Goal: Information Seeking & Learning: Learn about a topic

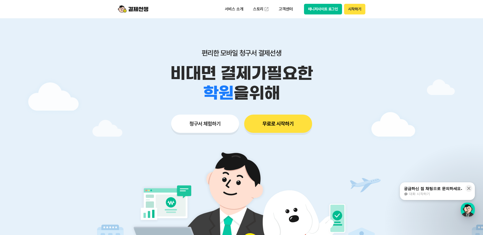
click at [224, 88] on li "골프장" at bounding box center [218, 83] width 46 height 20
click at [268, 76] on p "비대면 결제가 필요한" at bounding box center [242, 73] width 260 height 20
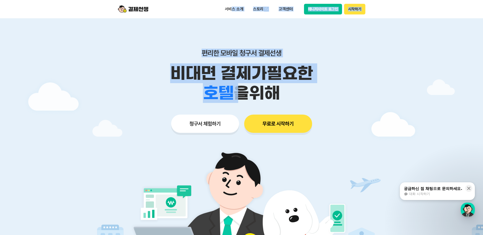
drag, startPoint x: 233, startPoint y: 10, endPoint x: 229, endPoint y: 76, distance: 65.8
click at [227, 82] on li "골프장" at bounding box center [218, 83] width 46 height 20
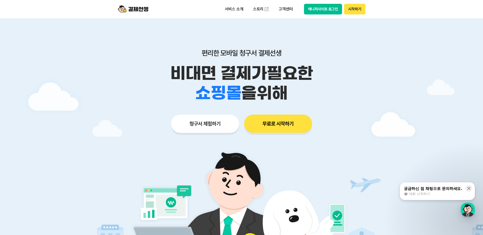
click at [291, 80] on p "비대면 결제가 필요한" at bounding box center [242, 73] width 260 height 20
click at [223, 83] on li "골프장" at bounding box center [218, 83] width 46 height 20
click at [187, 86] on div "학원 공부방 호텔 쇼핑몰 병원 배달 보험사 항공사 골프장 을 위해" at bounding box center [242, 93] width 260 height 20
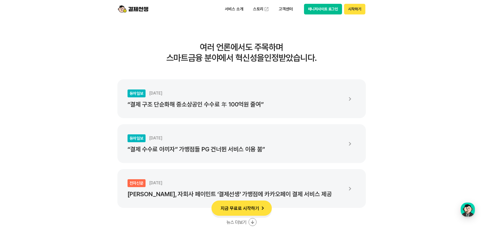
scroll to position [939, 0]
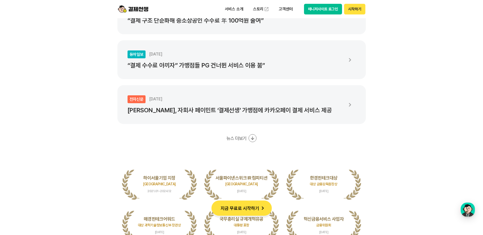
click at [197, 70] on li "동아일보 [DATE] “결제 수수료 아끼자” 가맹점들 PG 건너뛴 서비스 이용 붐”" at bounding box center [241, 59] width 249 height 39
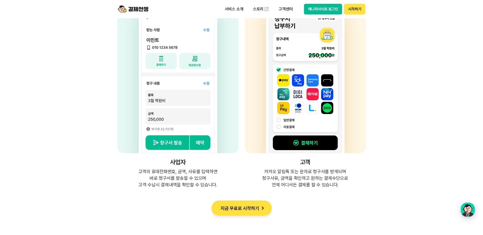
scroll to position [1370, 0]
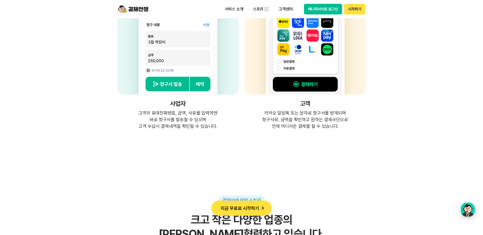
click at [160, 120] on p "고객의 휴대전화번호, 금액, 사유를 입력하면 바로 청구서를 발송할 수 있으며 고객 수납시 결제내역을 확인할 수 있습니다." at bounding box center [177, 120] width 121 height 20
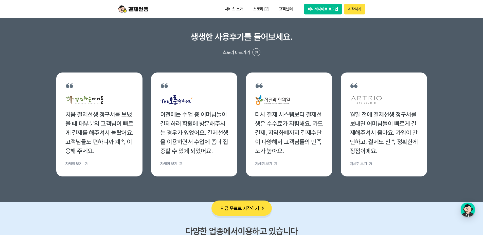
scroll to position [1979, 0]
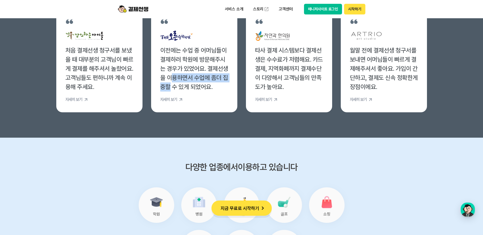
drag, startPoint x: 171, startPoint y: 79, endPoint x: 171, endPoint y: 84, distance: 5.3
click at [171, 84] on div "이전에는 수업 중 어머님들이 결제하러 학원에 방문해주시는 경우가 있었어요. 결제선생을 이용하면서 수업에 좀더 집중할 수 있게 되었어요." at bounding box center [194, 69] width 68 height 46
click at [181, 56] on div "이전에는 수업 중 어머님들이 결제하러 학원에 방문해주시는 경우가 있었어요. 결제선생을 이용하면서 수업에 좀더 집중할 수 있게 되었어요." at bounding box center [194, 69] width 68 height 46
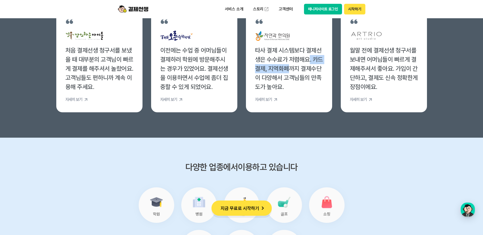
drag, startPoint x: 308, startPoint y: 58, endPoint x: 291, endPoint y: 65, distance: 18.8
click at [291, 65] on div "타사 결제 시스템보다 결제선생은 수수료가 저렴해요. 카드결제, 지역화폐까지 결제수단이 다양해서 고객님들의 만족도가 높아요." at bounding box center [289, 69] width 68 height 46
click at [290, 66] on div "타사 결제 시스템보다 결제선생은 수수료가 저렴해요. 카드결제, 지역화폐까지 결제수단이 다양해서 고객님들의 만족도가 높아요." at bounding box center [289, 69] width 68 height 46
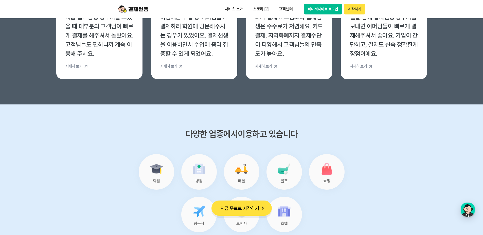
scroll to position [2080, 0]
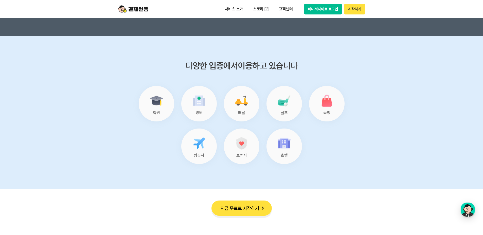
click at [163, 102] on img at bounding box center [156, 101] width 16 height 16
click at [204, 101] on img at bounding box center [199, 101] width 16 height 16
click at [268, 104] on div "골프" at bounding box center [285, 104] width 36 height 36
drag, startPoint x: 308, startPoint y: 101, endPoint x: 306, endPoint y: 134, distance: 32.3
click at [308, 111] on ul "학원 병원 배달 골프 쇼핑 항공사 보험사 호텔" at bounding box center [242, 125] width 206 height 78
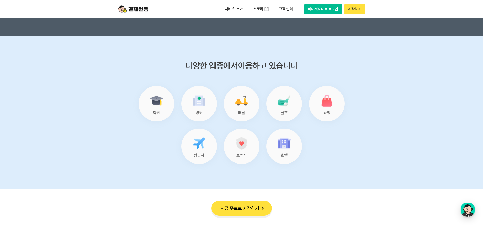
drag, startPoint x: 305, startPoint y: 138, endPoint x: 234, endPoint y: 138, distance: 71.0
click at [304, 138] on ul "학원 병원 배달 골프 쇼핑 항공사 보험사 호텔" at bounding box center [242, 125] width 206 height 78
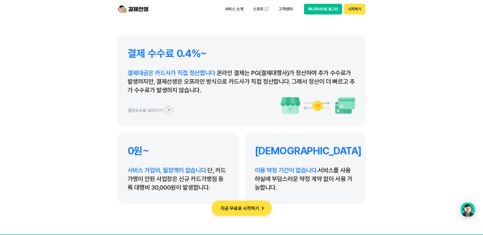
scroll to position [2461, 0]
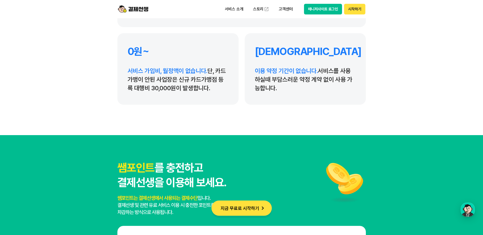
click at [155, 77] on p "서비스 가입비, 월정액이 없습니다. 단, 카드가맹이 안된 사업장은 신규 카드가맹점 등록 대행비 30,000원이 발생합니다." at bounding box center [178, 80] width 101 height 26
click at [155, 85] on p "서비스 가입비, 월정액이 없습니다. 단, 카드가맹이 안된 사업장은 신규 카드가맹점 등록 대행비 30,000원이 발생합니다." at bounding box center [178, 80] width 101 height 26
drag, startPoint x: 164, startPoint y: 82, endPoint x: 188, endPoint y: 82, distance: 23.6
click at [188, 82] on div "0원~ 서비스 가입비, 월정액이 없습니다. 단, 카드가맹이 안된 사업장은 신규 카드가맹점 등록 대행비 30,000원이 발생합니다." at bounding box center [177, 69] width 121 height 72
click at [188, 82] on p "서비스 가입비, 월정액이 없습니다. 단, 카드가맹이 안된 사업장은 신규 카드가맹점 등록 대행비 30,000원이 발생합니다." at bounding box center [178, 80] width 101 height 26
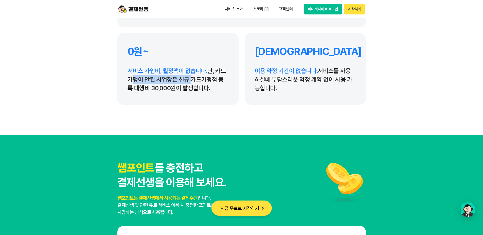
drag, startPoint x: 144, startPoint y: 90, endPoint x: 221, endPoint y: 89, distance: 77.6
click at [221, 89] on p "서비스 가입비, 월정액이 없습니다. 단, 카드가맹이 안된 사업장은 신규 카드가맹점 등록 대행비 30,000원이 발생합니다." at bounding box center [178, 80] width 101 height 26
click at [314, 79] on p "이용 약정 기간이 없습니다. 서비스를 사용하실때 부담스러운 약정 계약 없이 사용 가능합니다." at bounding box center [305, 80] width 101 height 26
drag, startPoint x: 268, startPoint y: 76, endPoint x: 295, endPoint y: 76, distance: 26.6
click at [295, 76] on p "이용 약정 기간이 없습니다. 서비스를 사용하실때 부담스러운 약정 계약 없이 사용 가능합니다." at bounding box center [305, 80] width 101 height 26
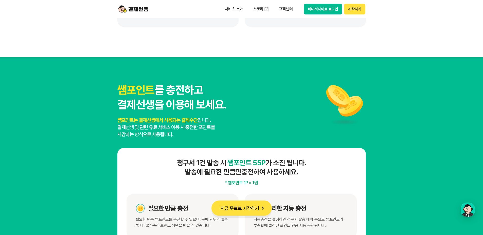
scroll to position [2588, 0]
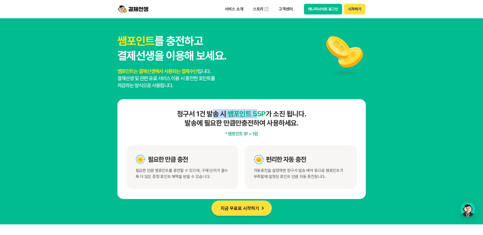
drag, startPoint x: 253, startPoint y: 117, endPoint x: 262, endPoint y: 116, distance: 8.9
click at [260, 116] on h4 "청구서 1건 발송 시 쌤포인트 55P 가 소진 됩니다. 발송에 필요한 만큼만 충전하여 사용하세요." at bounding box center [242, 118] width 230 height 18
click at [287, 116] on h4 "청구서 1건 발송 시 쌤포인트 55P 가 소진 됩니다. 발송에 필요한 만큼만 충전하여 사용하세요." at bounding box center [242, 118] width 230 height 18
click at [197, 117] on h4 "청구서 1건 발송 시 쌤포인트 55P 가 소진 됩니다. 발송에 필요한 만큼만 충전하여 사용하세요." at bounding box center [242, 118] width 230 height 18
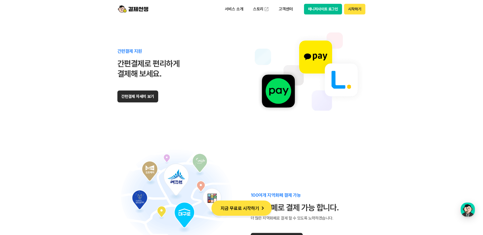
scroll to position [3095, 0]
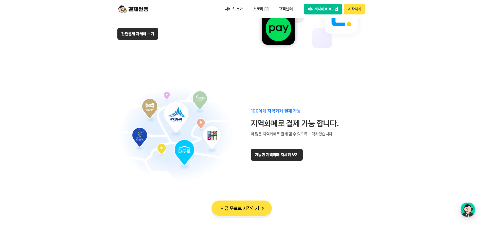
click at [147, 27] on div "간편결제 지원 간편결제로 편리하게 결제해 보세요. 간편결제 자세히 보기" at bounding box center [148, 13] width 62 height 54
click at [145, 31] on button "간편결제 자세히 보기" at bounding box center [137, 34] width 41 height 12
